Goal: Information Seeking & Learning: Learn about a topic

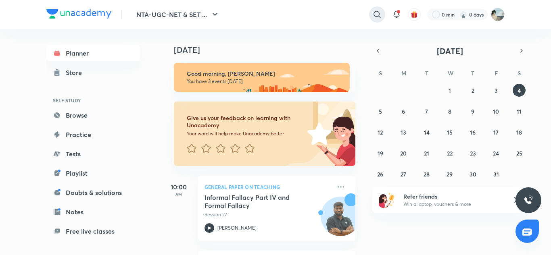
click at [378, 12] on icon at bounding box center [377, 14] width 7 height 7
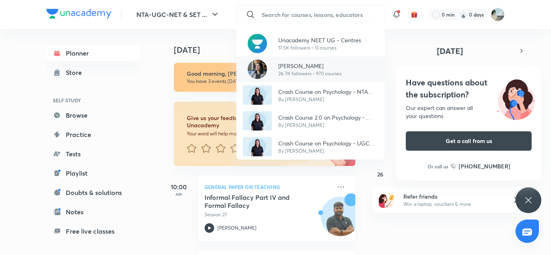
click at [288, 75] on p "26.7K followers • 970 courses" at bounding box center [309, 73] width 63 height 7
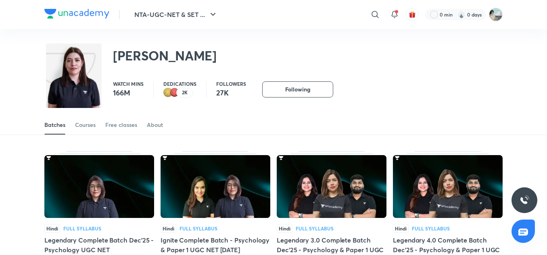
click at [73, 125] on div "Batches Courses Free classes About" at bounding box center [273, 124] width 458 height 19
click at [90, 125] on div "Courses" at bounding box center [85, 125] width 21 height 8
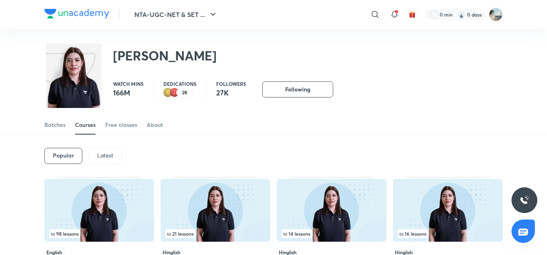
click at [104, 161] on div "Latest" at bounding box center [105, 156] width 33 height 16
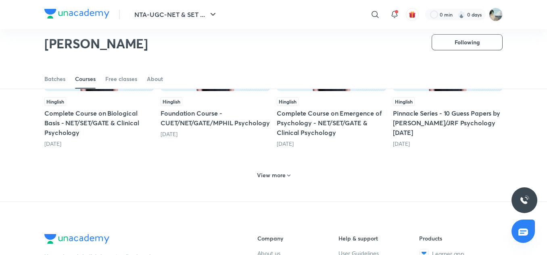
scroll to position [407, 0]
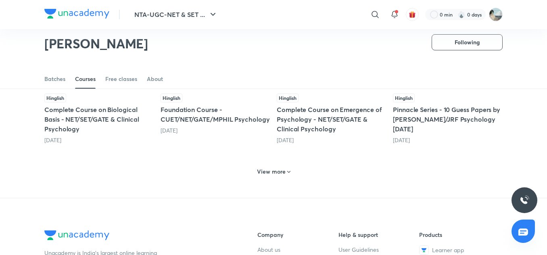
click at [270, 173] on h6 "View more" at bounding box center [271, 172] width 29 height 8
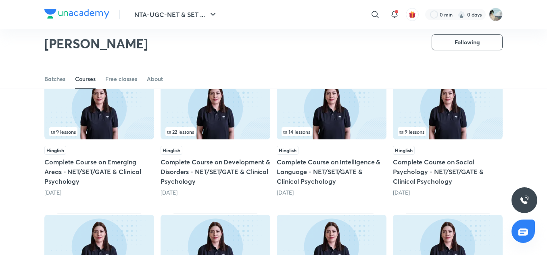
scroll to position [493, 0]
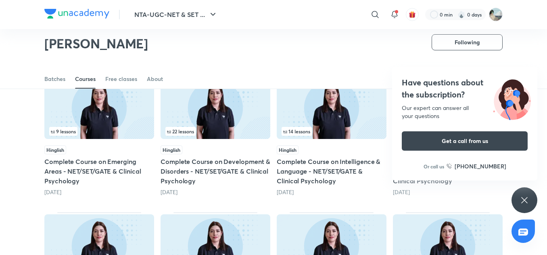
click at [521, 193] on div "Have questions about the subscription? Our expert can answer all your questions…" at bounding box center [525, 201] width 26 height 26
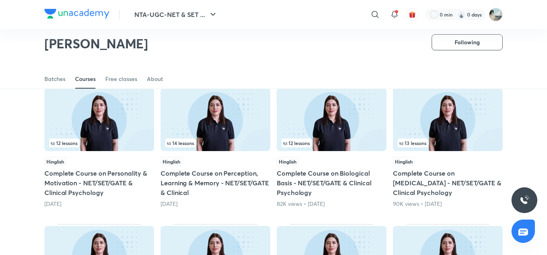
scroll to position [619, 0]
click at [329, 127] on img at bounding box center [332, 120] width 110 height 63
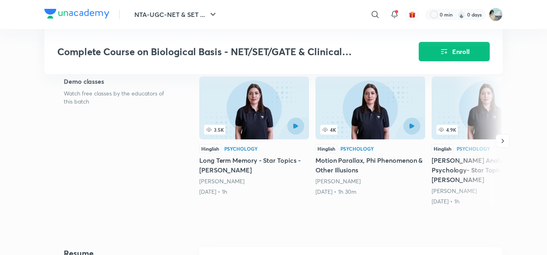
scroll to position [287, 0]
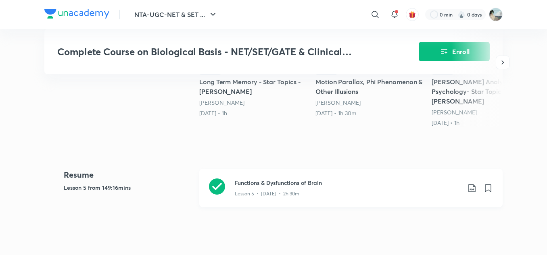
click at [253, 179] on h3 "Functions & Dysfunctions of Brain" at bounding box center [348, 183] width 226 height 8
